Goal: Find specific page/section: Find specific page/section

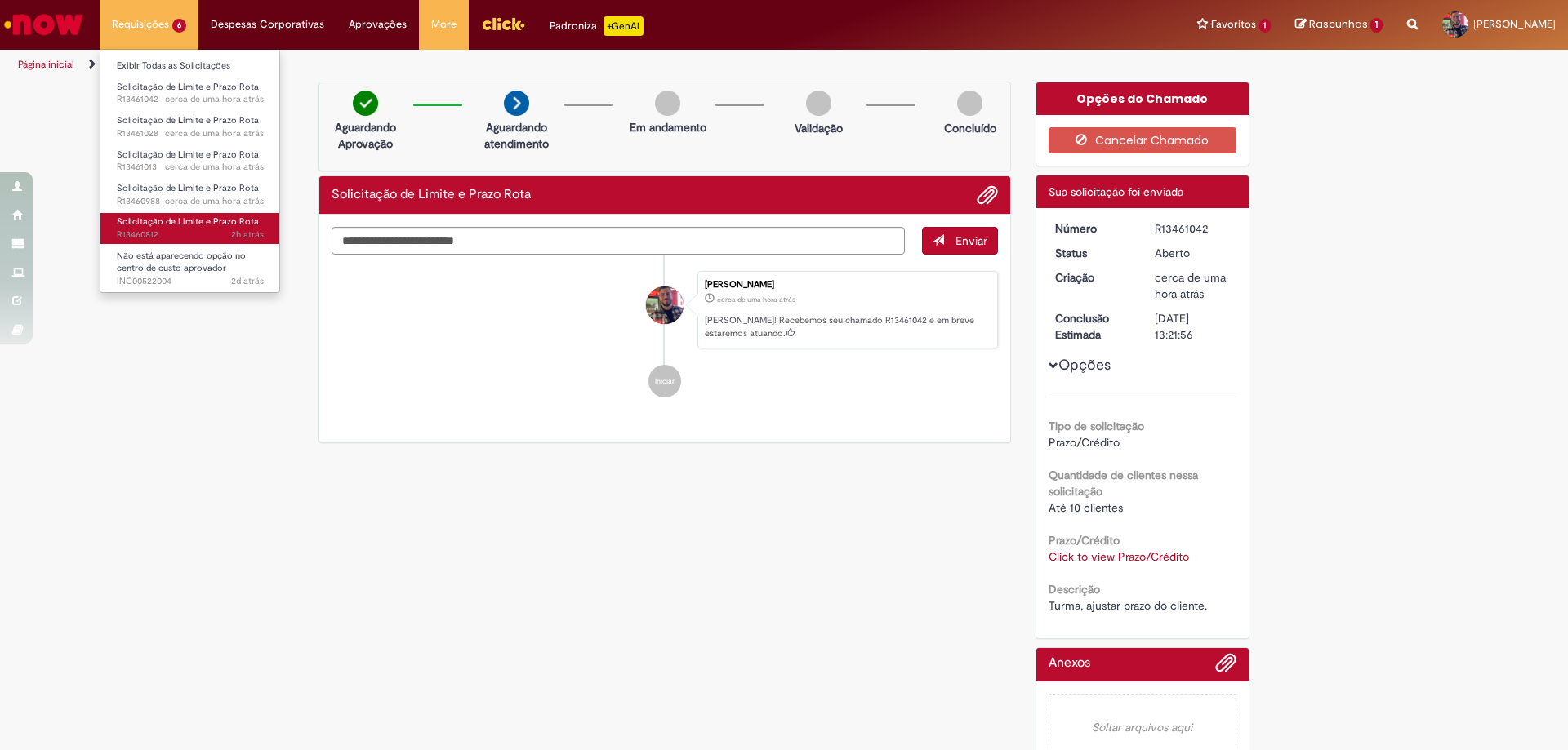
click at [216, 232] on span "2h atrás 2 horas atrás R13460812" at bounding box center [191, 235] width 147 height 13
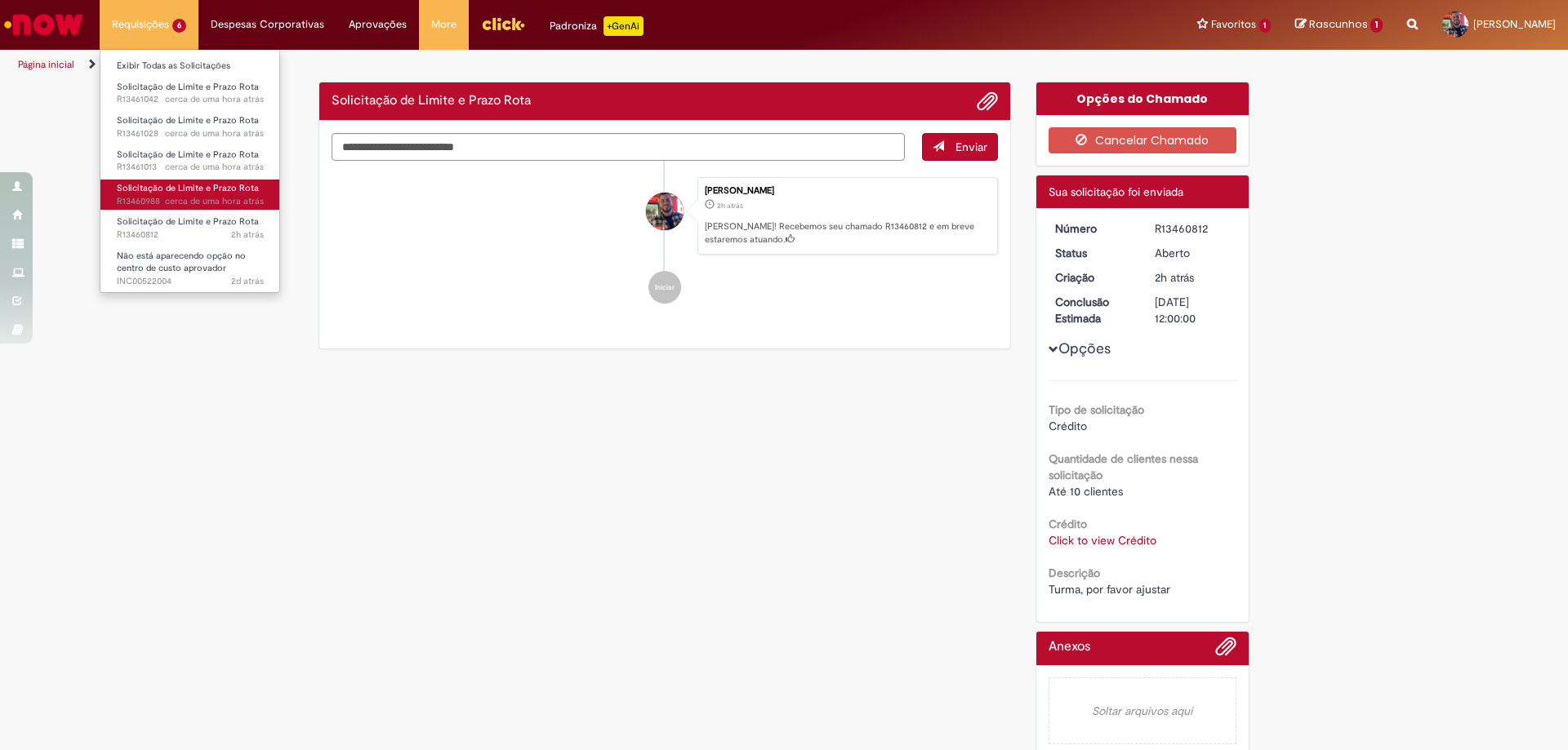
click at [225, 205] on span "cerca de uma hora atrás" at bounding box center [215, 201] width 99 height 12
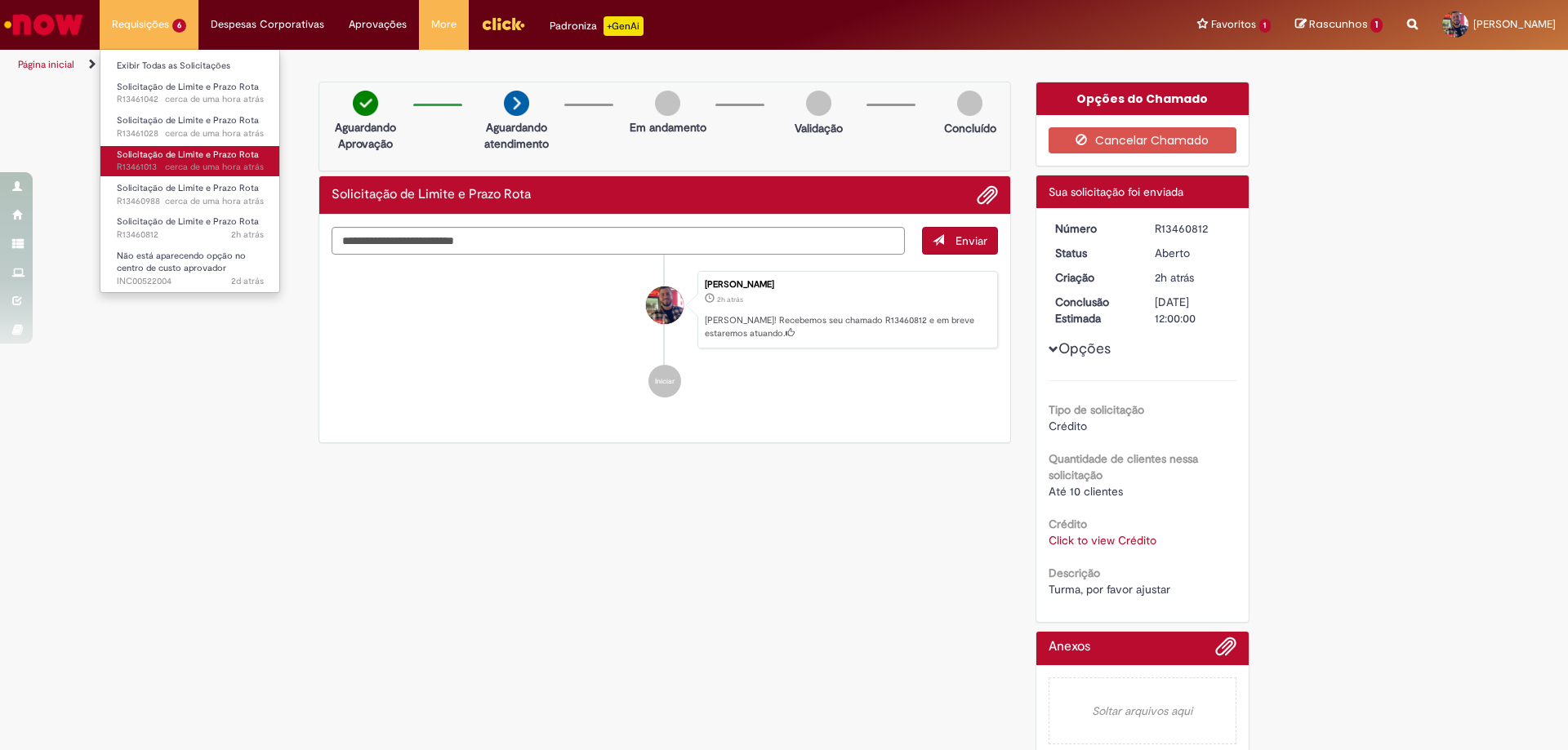
click at [219, 161] on link "Solicitação de Limite e Prazo Rota cerca de uma hora atrás cerca de uma hora at…" at bounding box center [190, 162] width 180 height 30
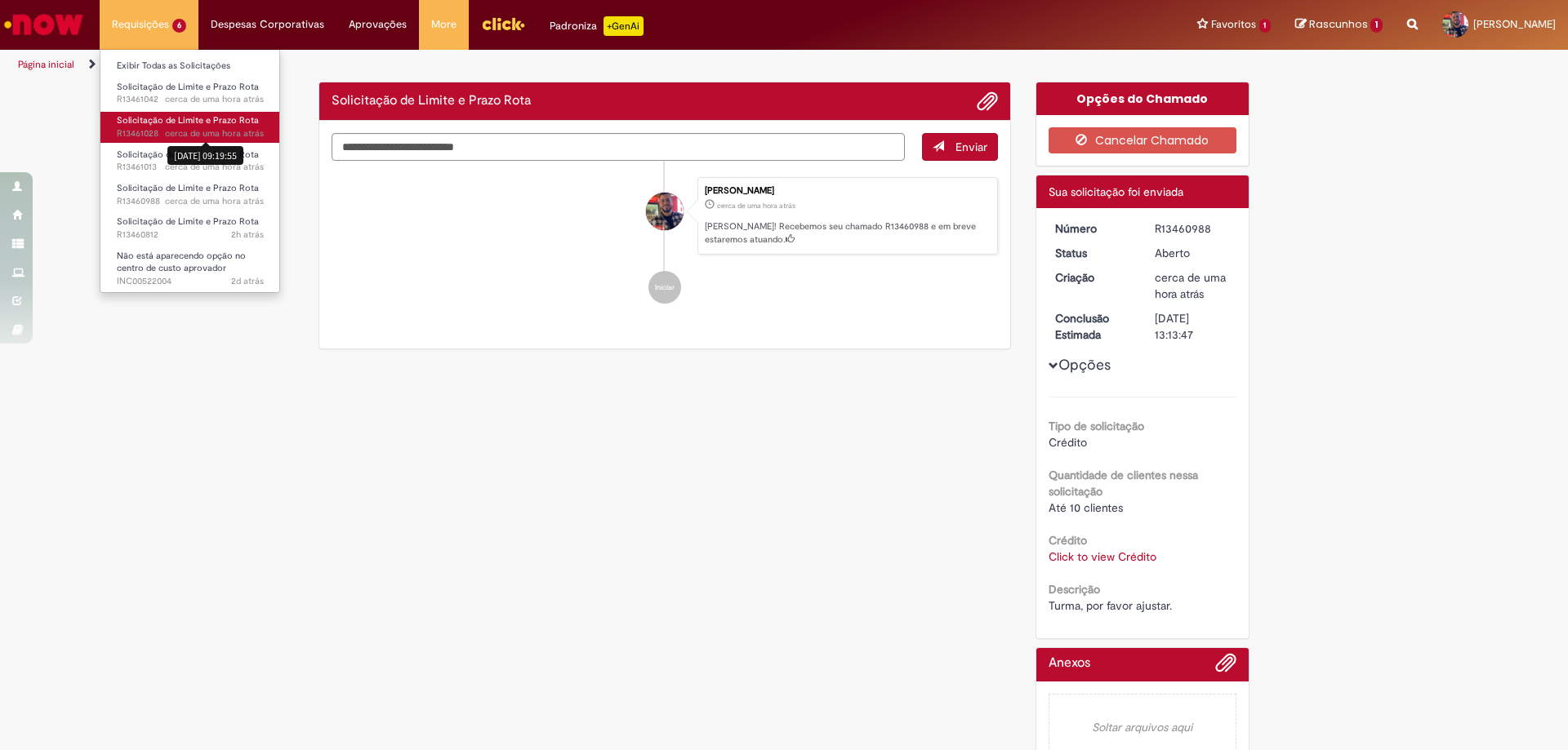
click at [222, 136] on span "cerca de uma hora atrás" at bounding box center [215, 133] width 99 height 12
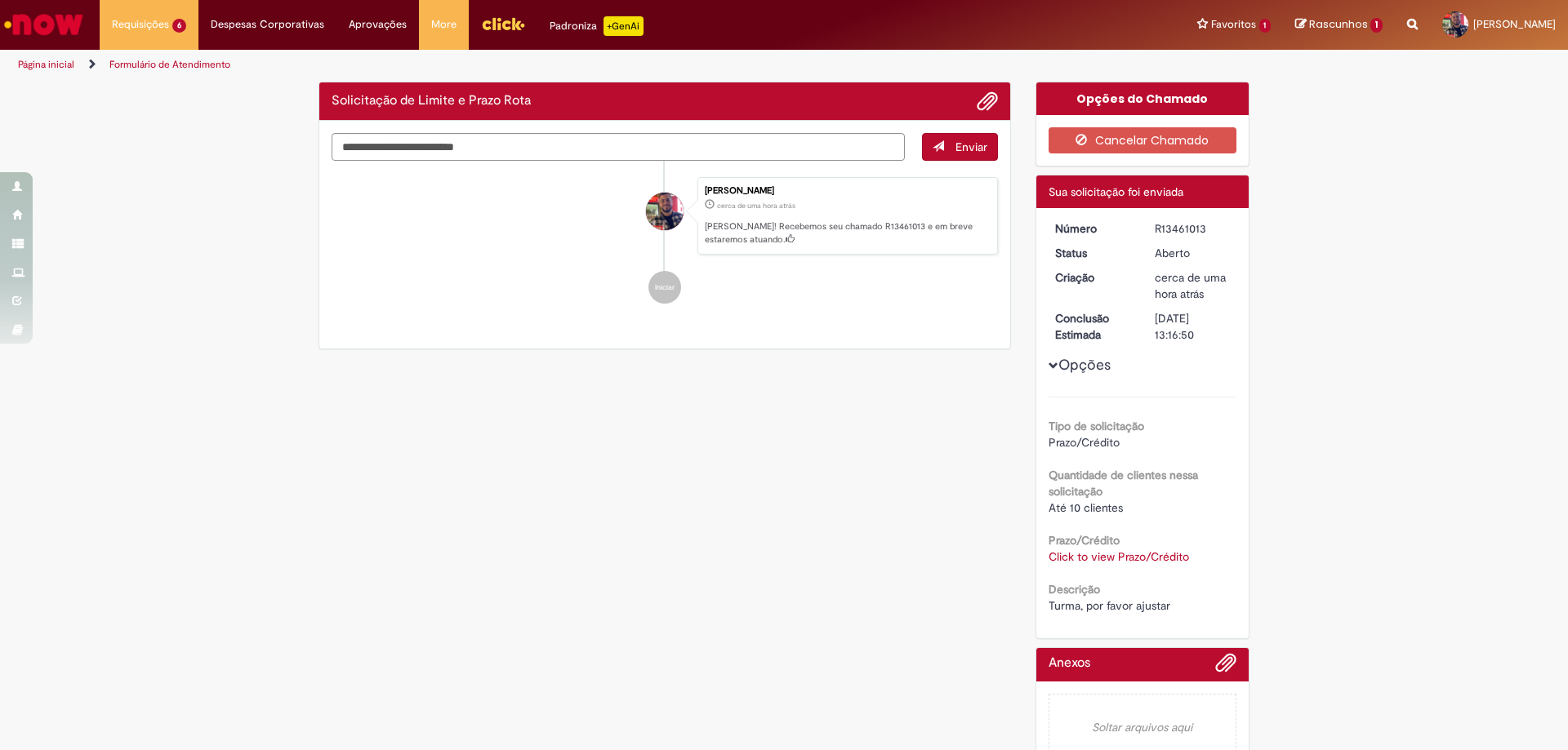
click at [54, 27] on img "Ir para a Homepage" at bounding box center [43, 25] width 84 height 33
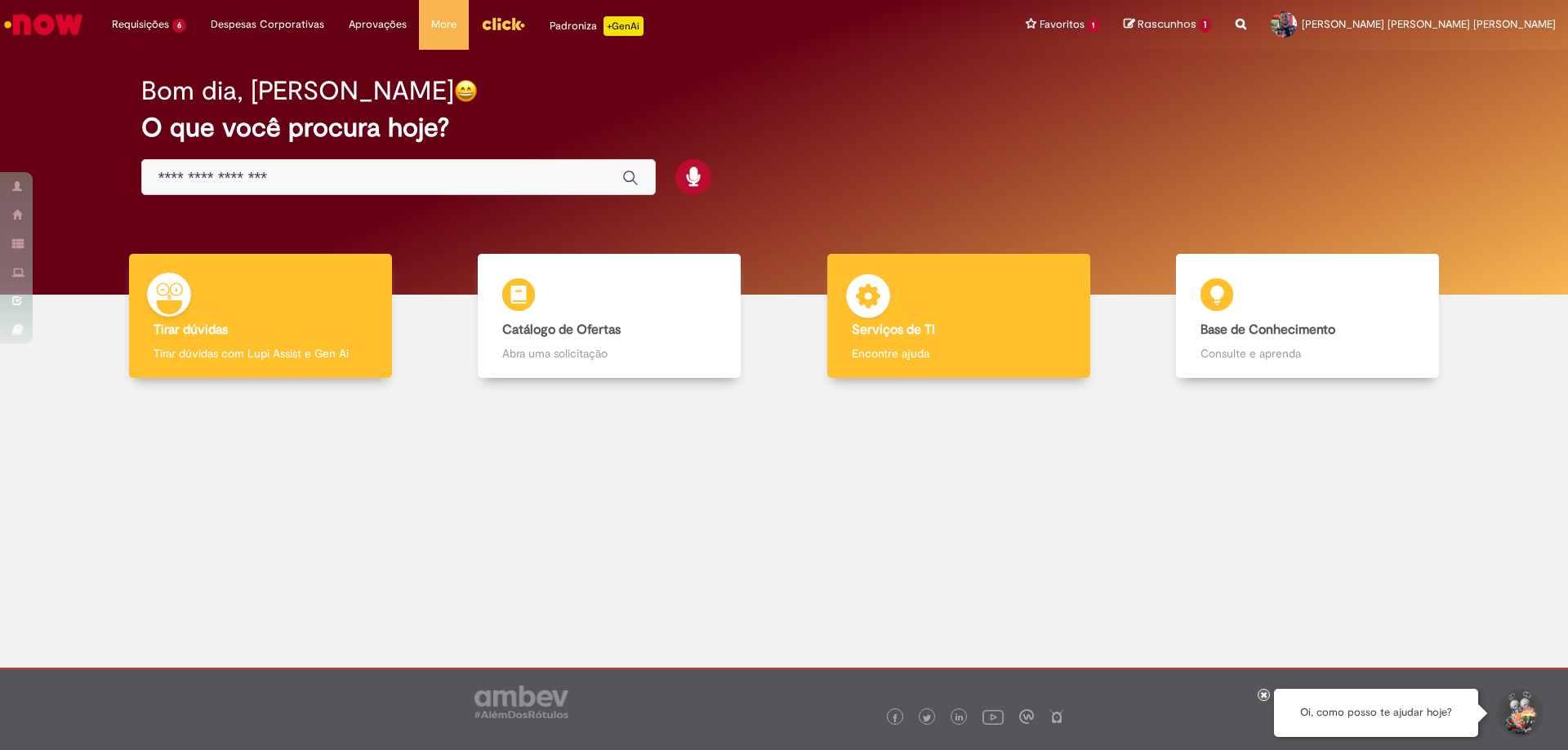
click at [1007, 324] on h4 "Serviços de TI" at bounding box center [958, 331] width 214 height 15
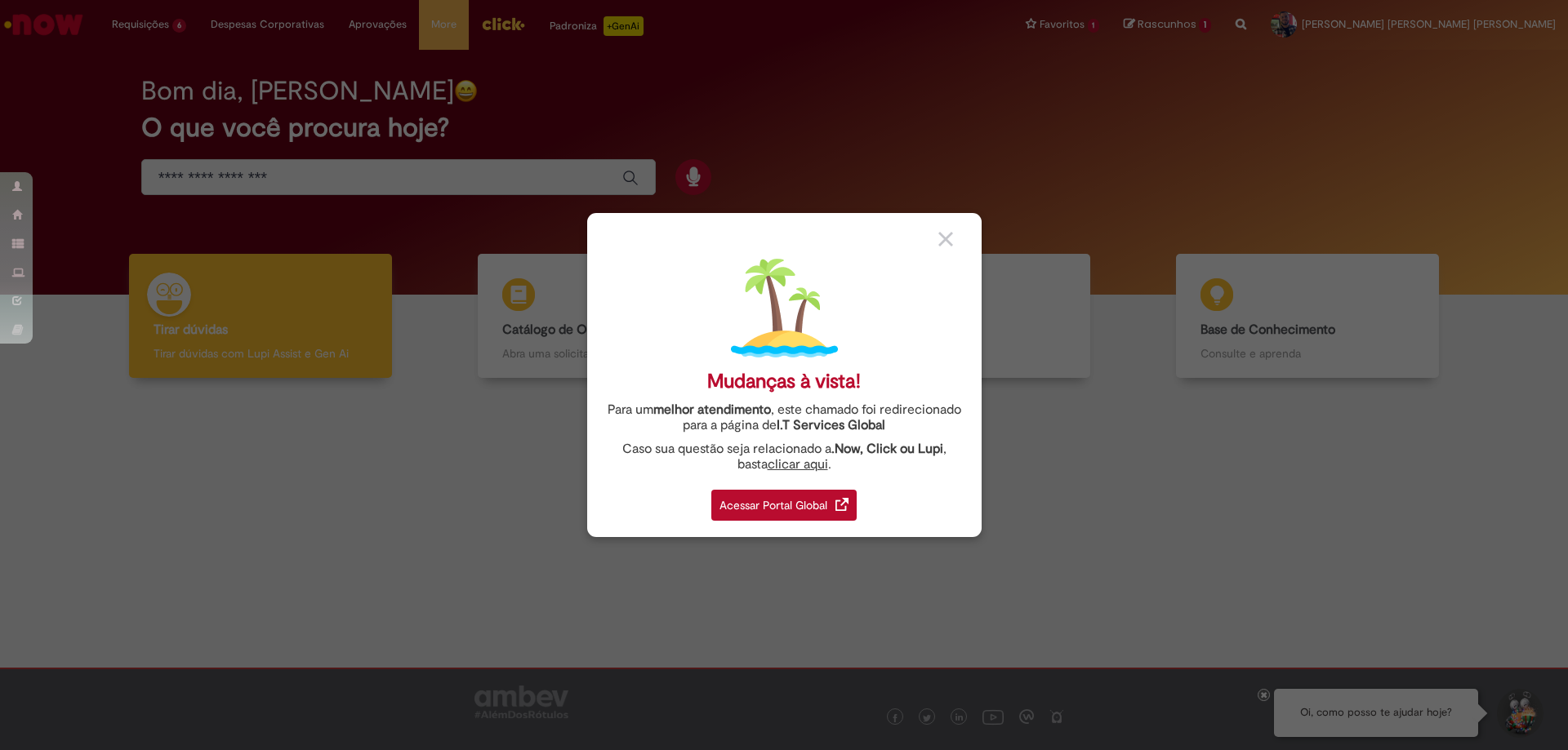
click at [812, 508] on div "Acessar Portal Global" at bounding box center [784, 504] width 146 height 31
